Goal: Answer question/provide support: Share knowledge or assist other users

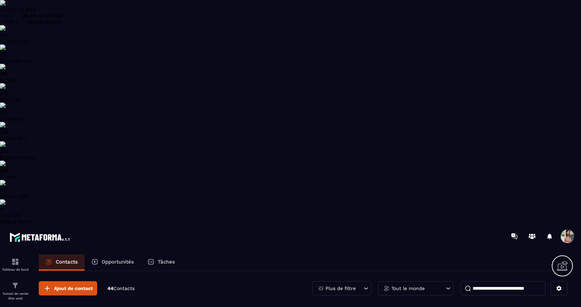
select select "******"
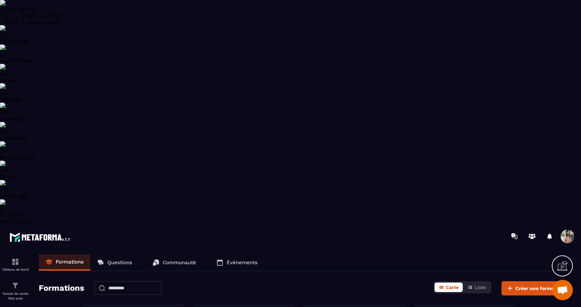
click at [181, 260] on p "Communauté" at bounding box center [179, 263] width 33 height 6
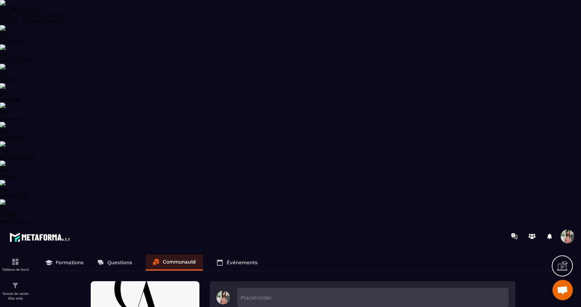
click at [247, 260] on p "Événements" at bounding box center [242, 263] width 31 height 6
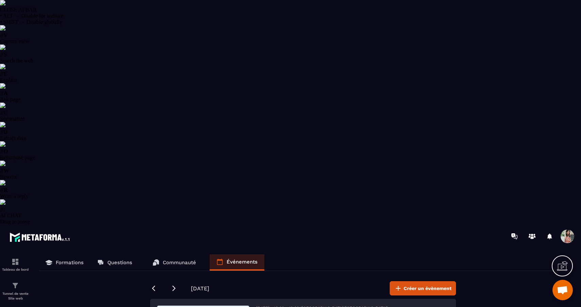
click at [163, 260] on p "Communauté" at bounding box center [179, 263] width 33 height 6
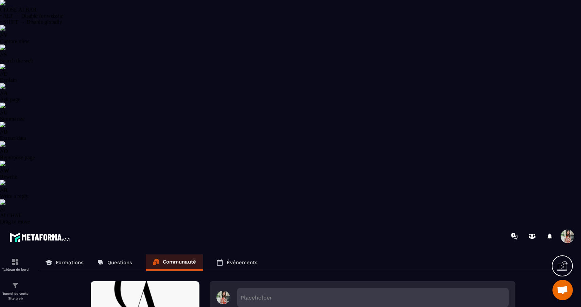
click at [116, 260] on p "Questions" at bounding box center [119, 263] width 25 height 6
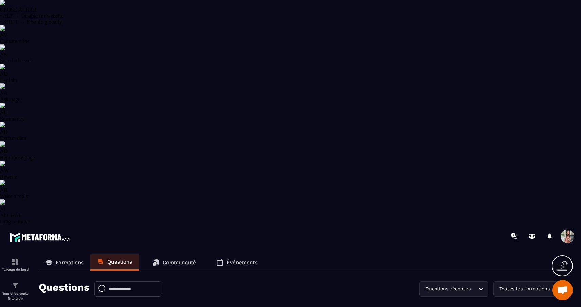
click at [52, 282] on p "Revenir" at bounding box center [55, 284] width 15 height 5
